Goal: Register for event/course

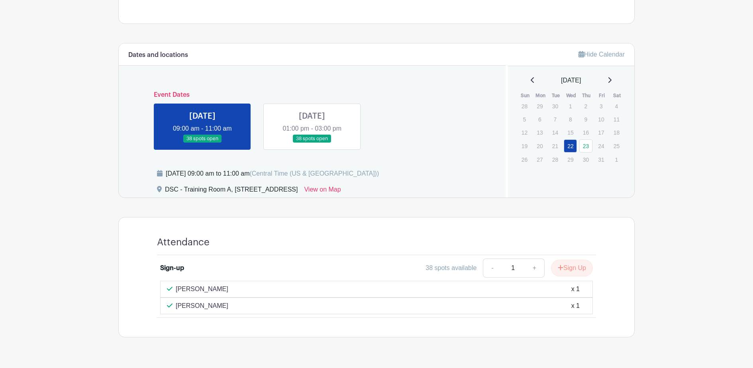
scroll to position [320, 0]
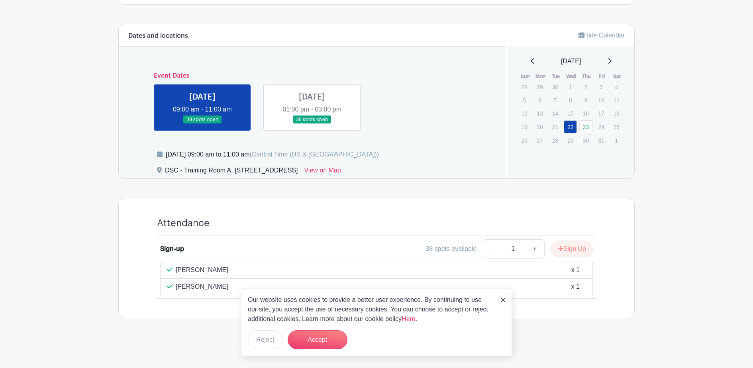
click at [202, 124] on link at bounding box center [202, 124] width 0 height 0
click at [312, 124] on link at bounding box center [312, 124] width 0 height 0
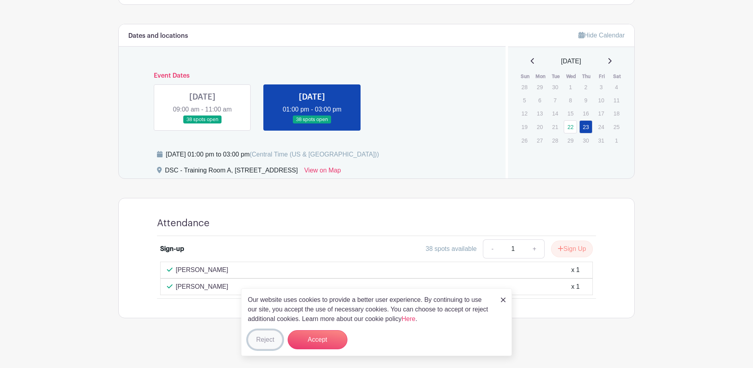
click at [261, 338] on button "Reject" at bounding box center [265, 339] width 35 height 19
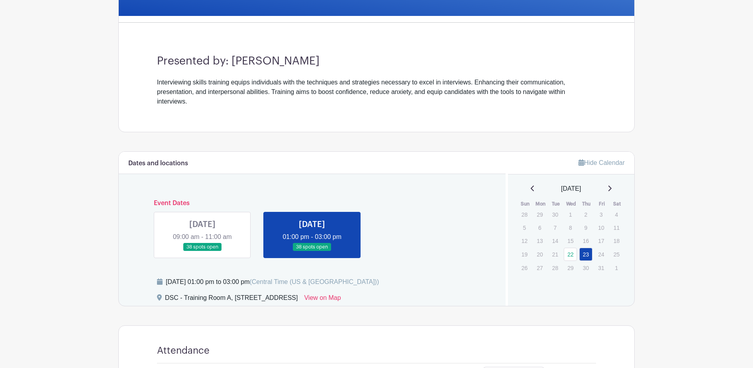
scroll to position [161, 0]
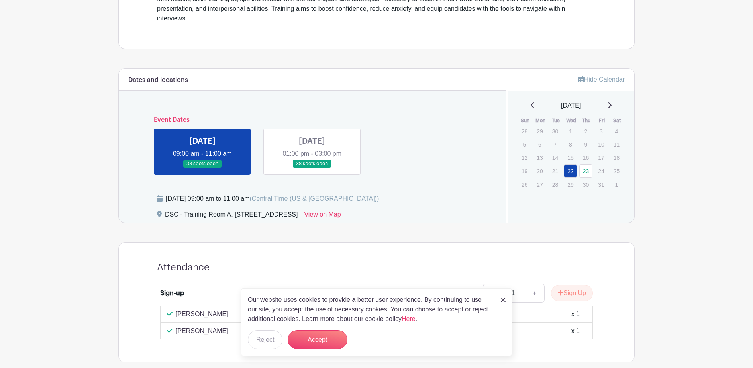
scroll to position [320, 0]
